Goal: Obtain resource: Download file/media

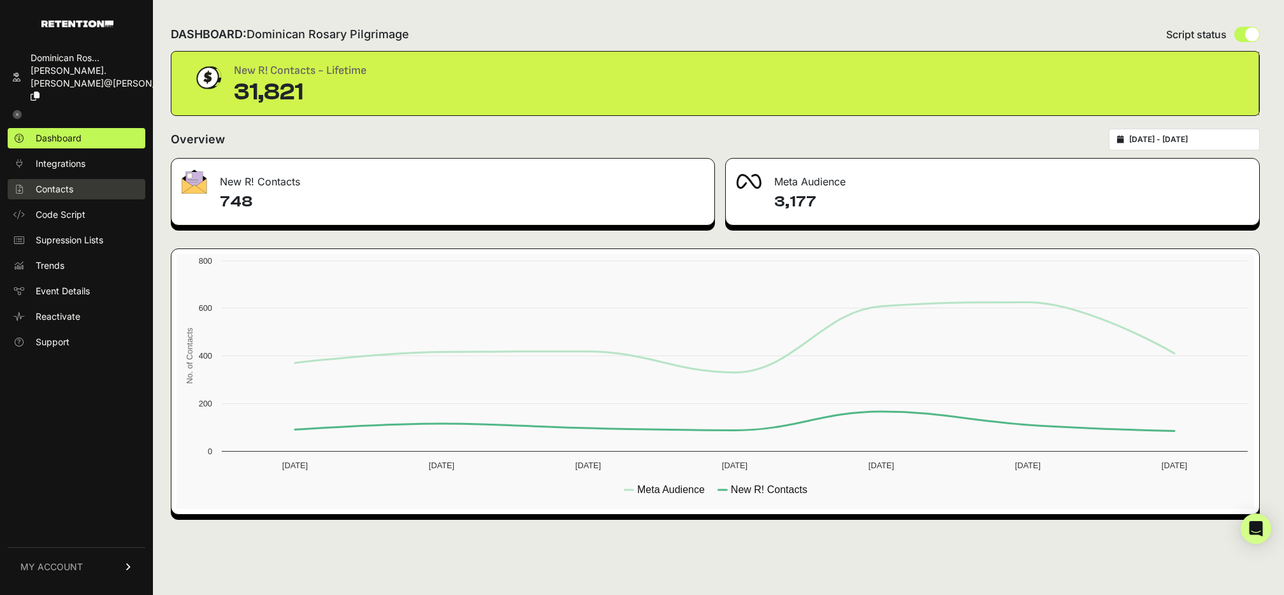
click at [56, 183] on span "Contacts" at bounding box center [55, 189] width 38 height 13
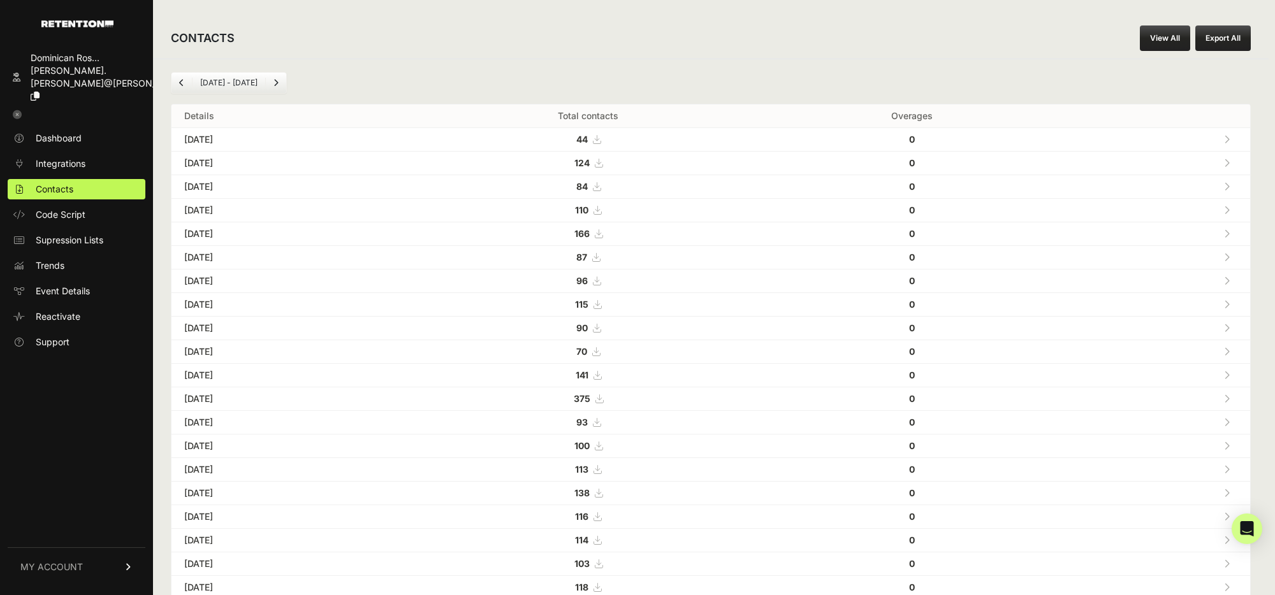
click at [1175, 36] on link "View All" at bounding box center [1164, 37] width 50 height 25
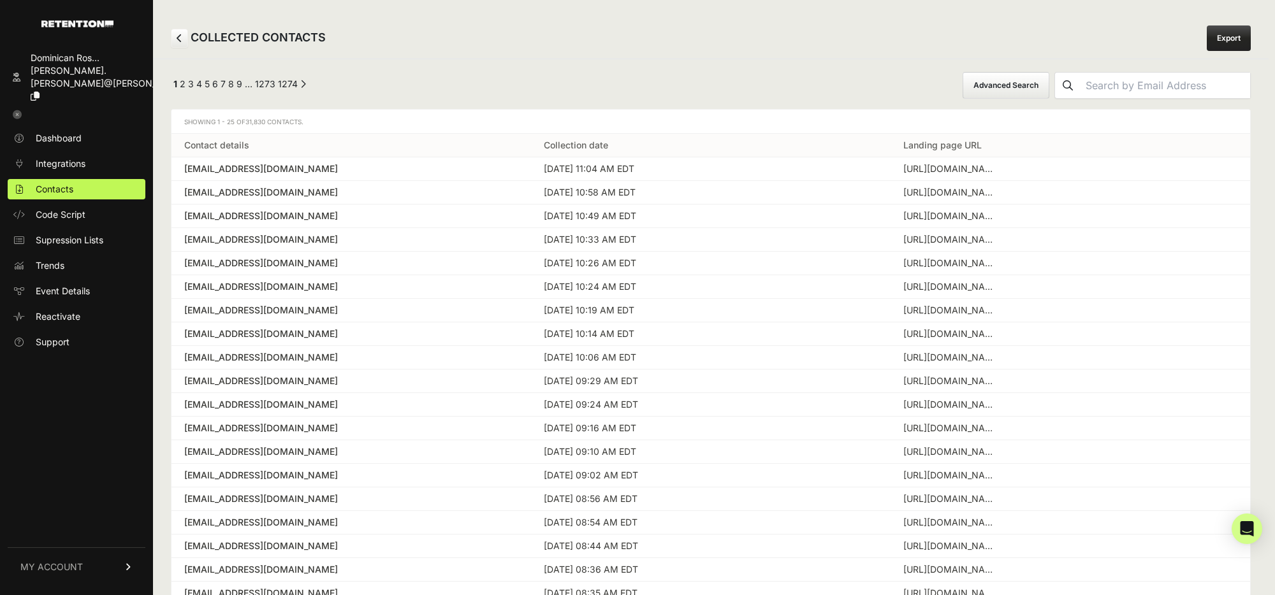
click at [1049, 78] on button "Advanced Search" at bounding box center [1005, 85] width 87 height 27
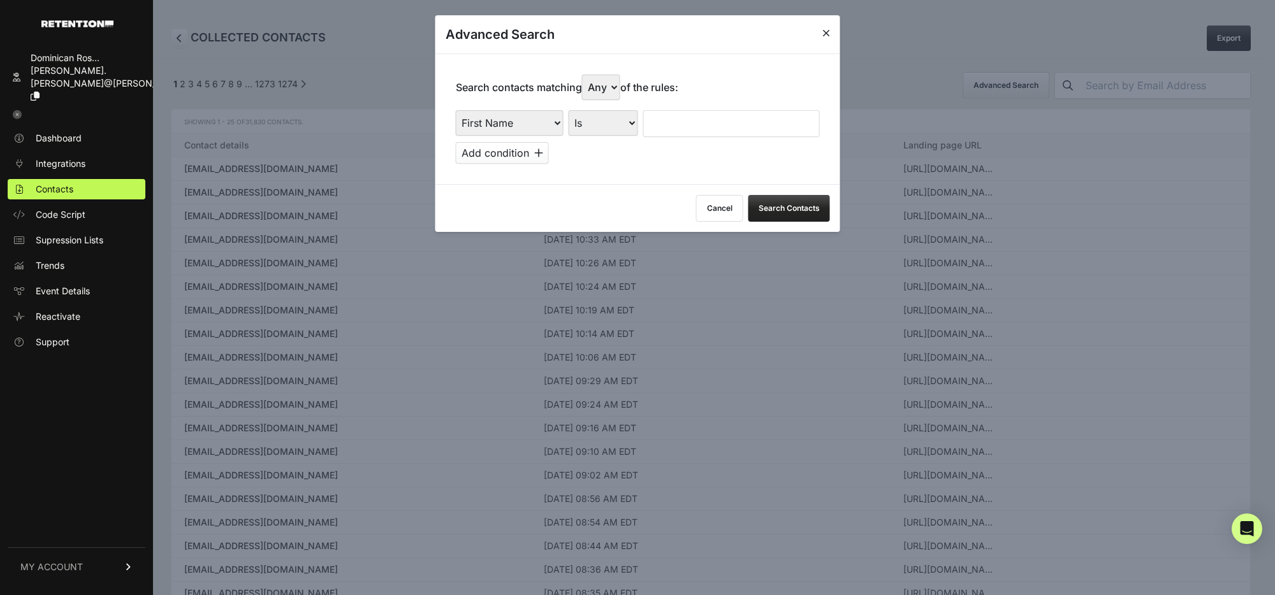
click at [530, 128] on select "First Name Last Name State City Email Email Domain Landing Domain Landing Page …" at bounding box center [510, 122] width 108 height 25
select select "file_date"
click at [456, 110] on select "First Name Last Name State City Email Email Domain Landing Domain Landing Page …" at bounding box center [510, 122] width 108 height 25
click at [600, 122] on select "Is on Is between" at bounding box center [603, 122] width 71 height 25
select select "is_between"
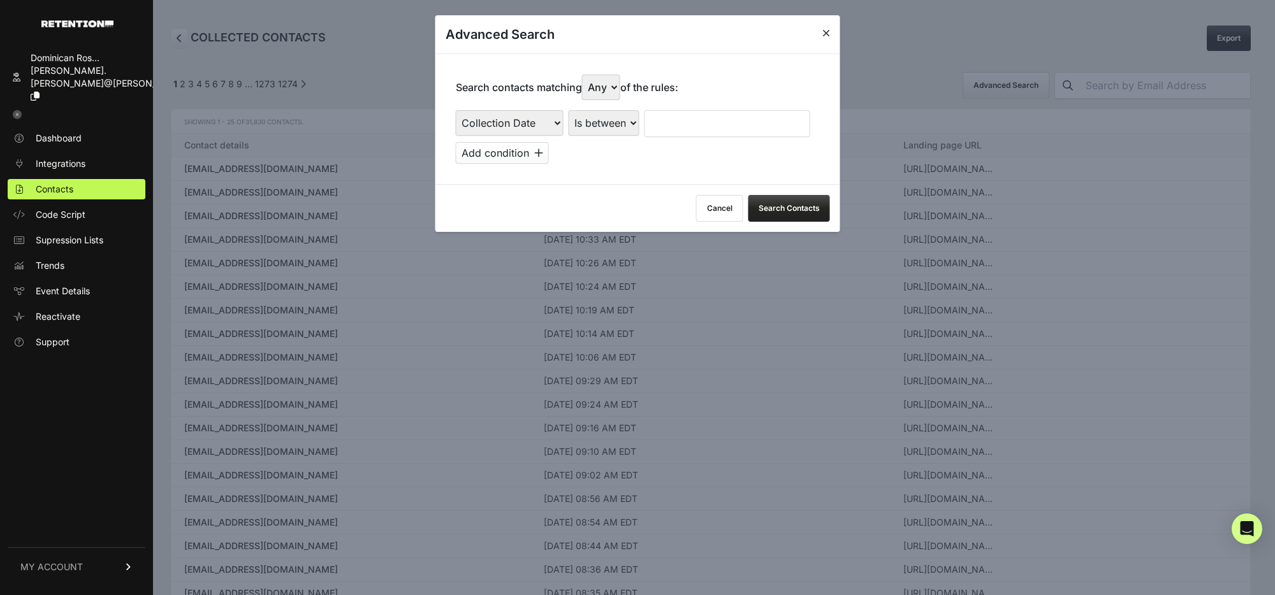
click at [568, 110] on select "Is on Is between" at bounding box center [603, 122] width 71 height 25
click at [684, 129] on input "text" at bounding box center [678, 123] width 68 height 27
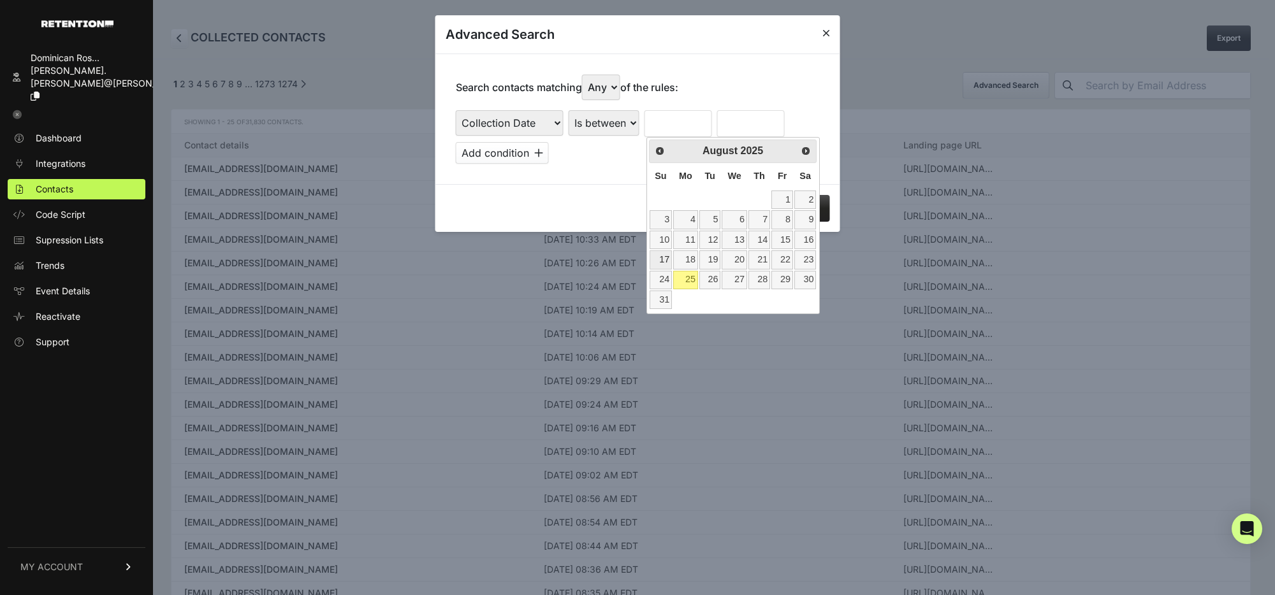
click at [670, 261] on link "17" at bounding box center [660, 259] width 22 height 18
type input "08/17/2025"
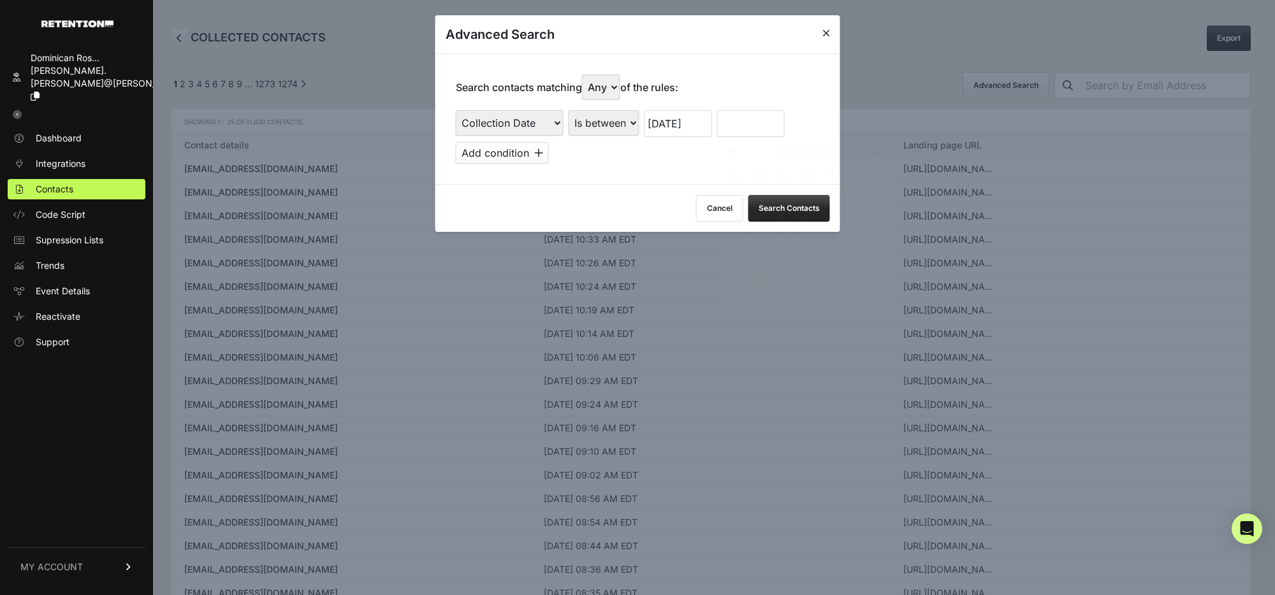
click at [743, 117] on input "text" at bounding box center [751, 123] width 68 height 27
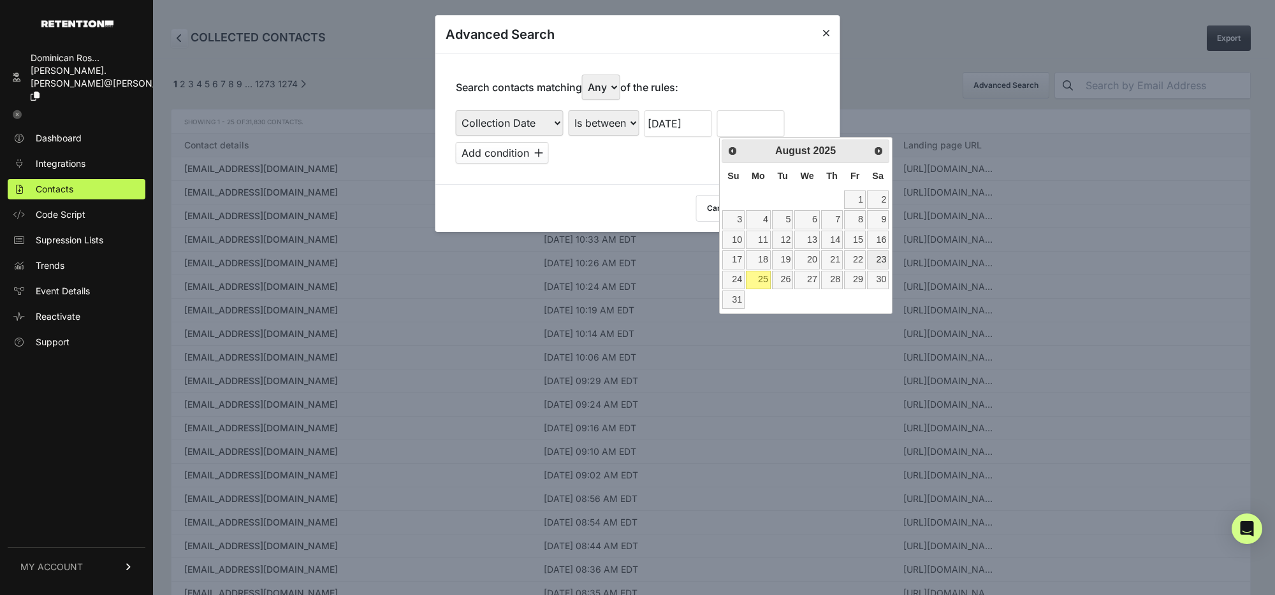
click at [879, 256] on link "23" at bounding box center [878, 259] width 22 height 18
type input "08/23/2025"
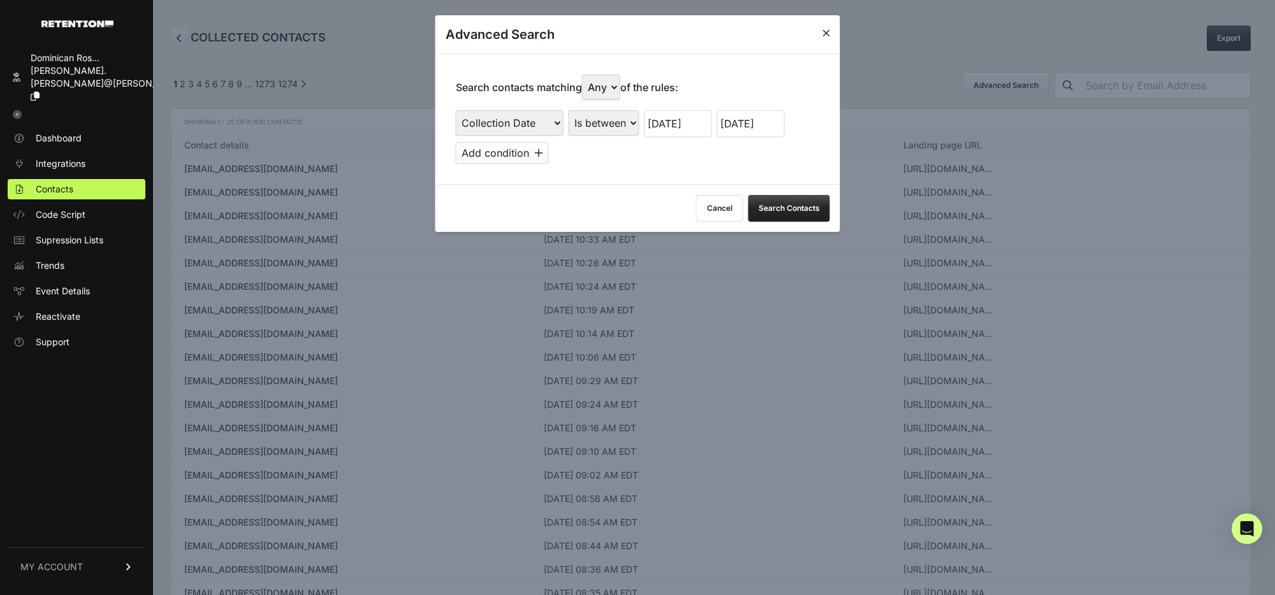
click at [803, 208] on button "Search Contacts" at bounding box center [789, 208] width 82 height 27
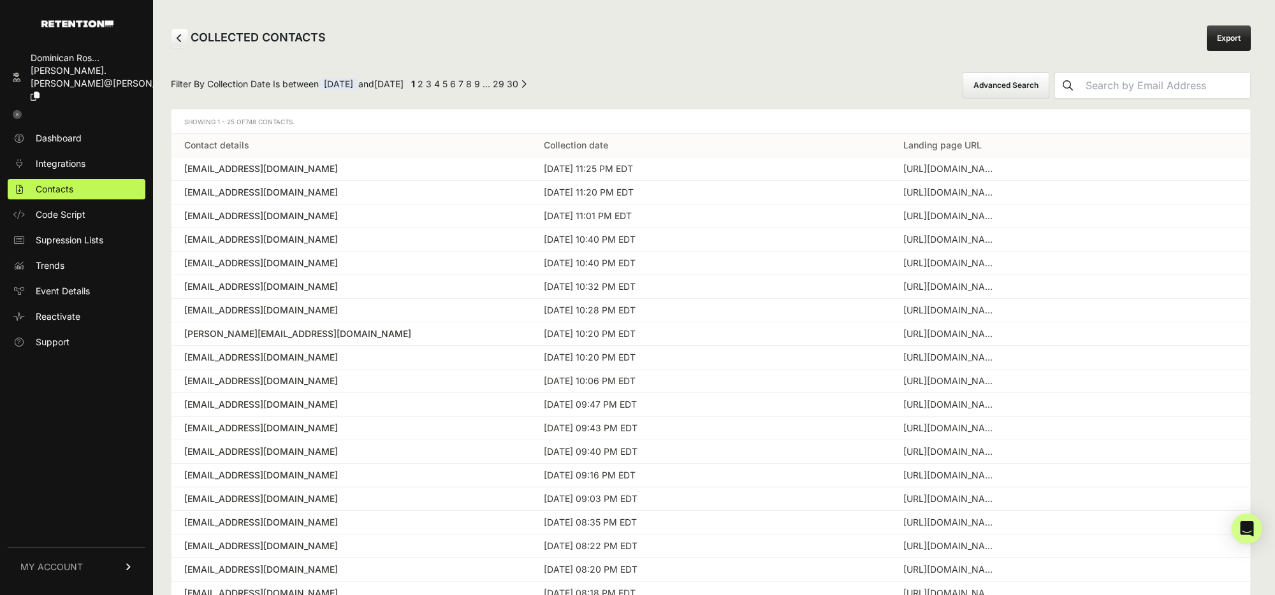
click at [1215, 36] on link "Export" at bounding box center [1228, 37] width 44 height 25
